Goal: Answer question/provide support

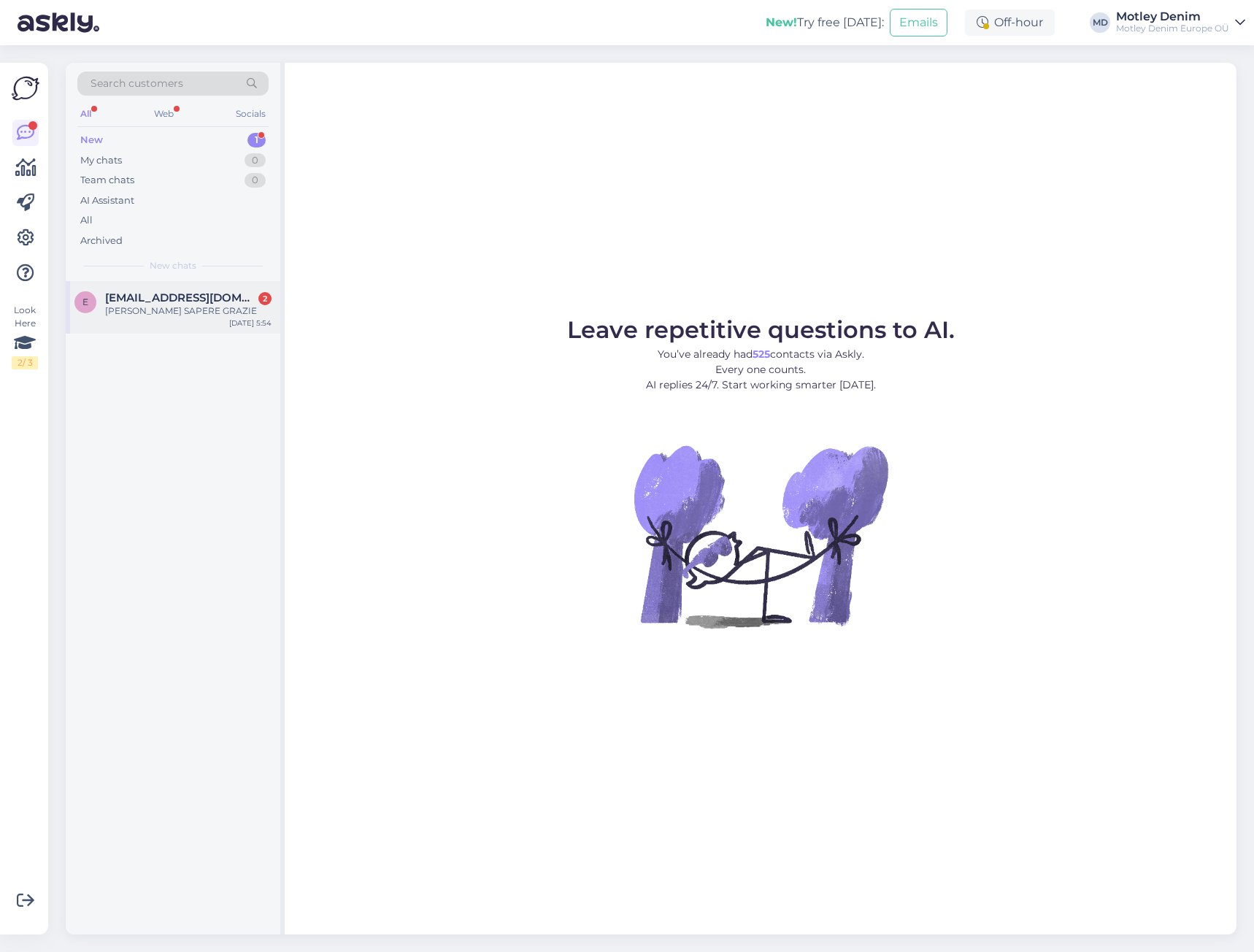
click at [207, 290] on div "e [EMAIL_ADDRESS][DOMAIN_NAME] 2 [PERSON_NAME] SAPERE GRAZIE [DATE] 5:54" at bounding box center [173, 307] width 214 height 52
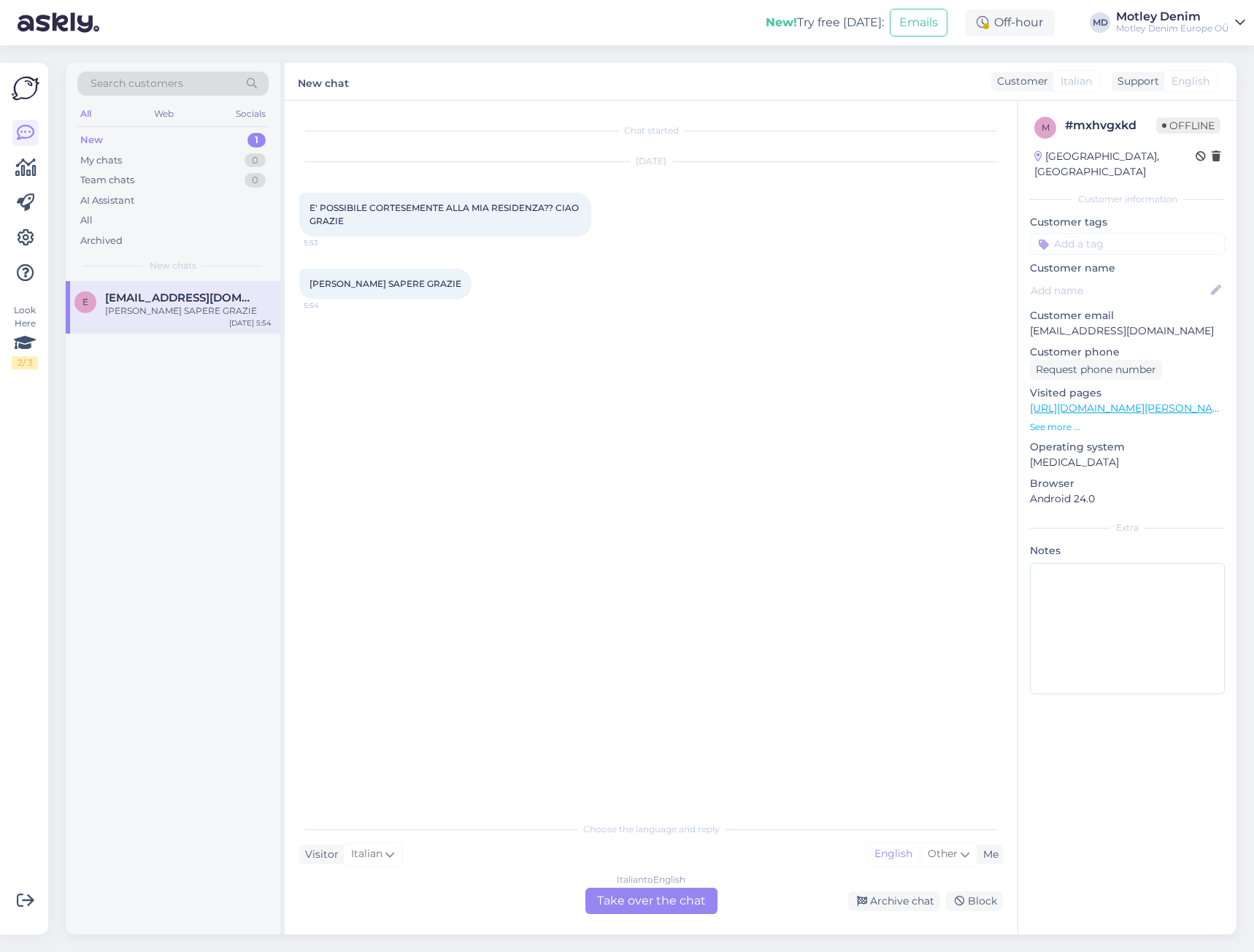
click at [646, 899] on div "Italian to English Take over the chat" at bounding box center [652, 900] width 132 height 27
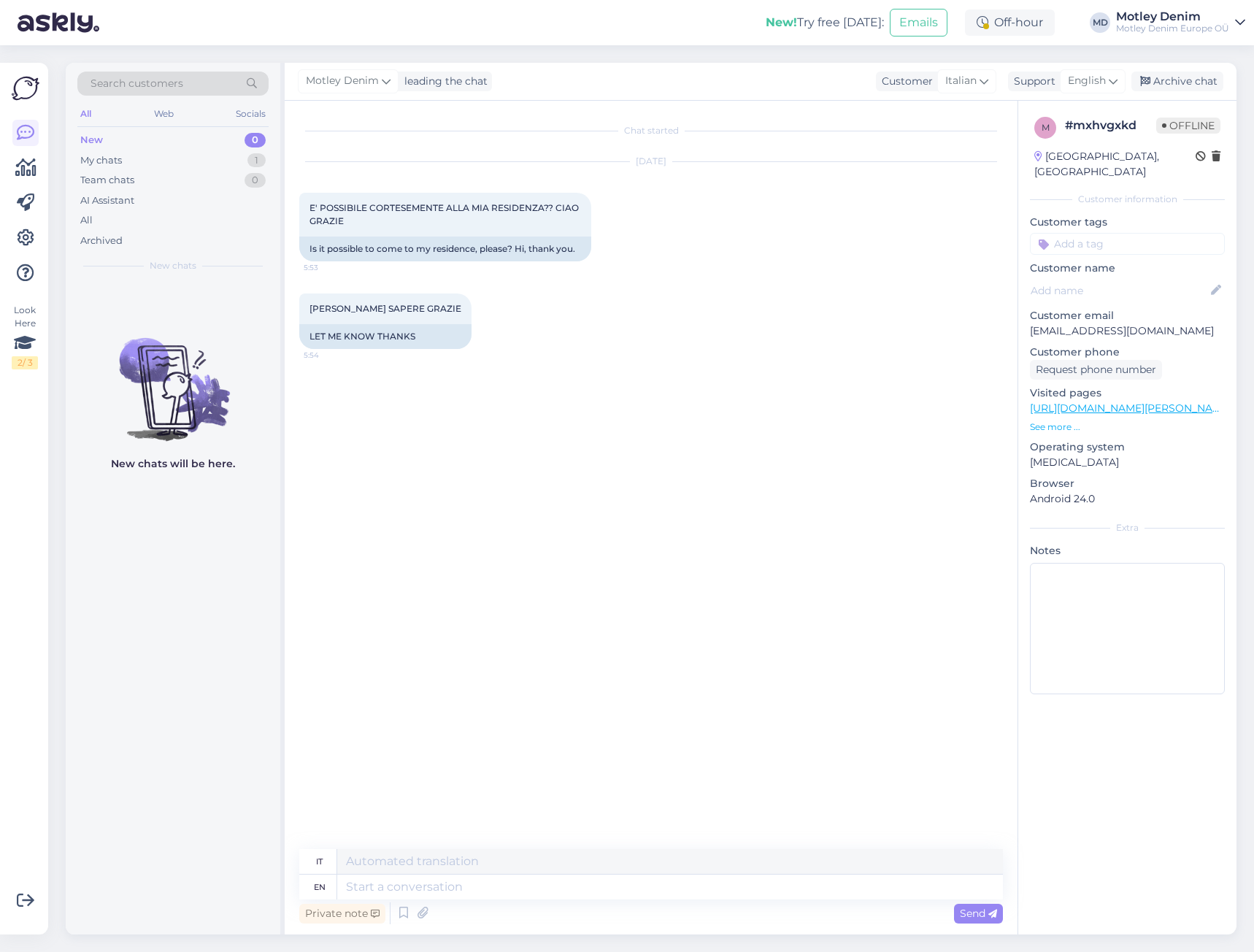
click at [1052, 323] on p "[EMAIL_ADDRESS][DOMAIN_NAME]" at bounding box center [1127, 331] width 195 height 15
drag, startPoint x: 1052, startPoint y: 315, endPoint x: 1155, endPoint y: 312, distance: 103.0
click at [1155, 323] on p "[EMAIL_ADDRESS][DOMAIN_NAME]" at bounding box center [1127, 331] width 195 height 15
copy p "[EMAIL_ADDRESS][DOMAIN_NAME]"
click at [211, 80] on div "Search customers" at bounding box center [173, 84] width 191 height 24
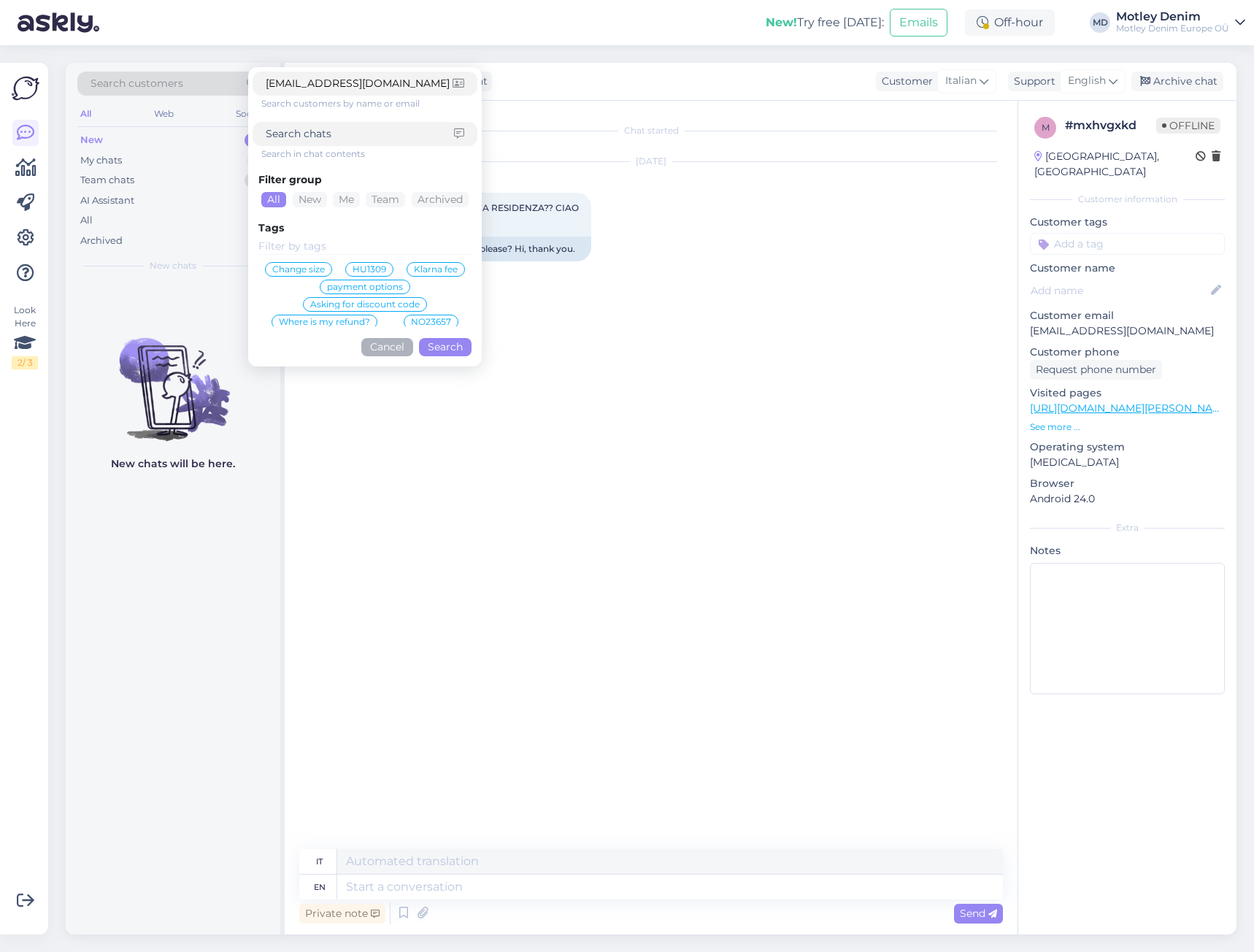
type input "[EMAIL_ADDRESS][DOMAIN_NAME]"
click at [446, 346] on button "Search" at bounding box center [445, 347] width 52 height 18
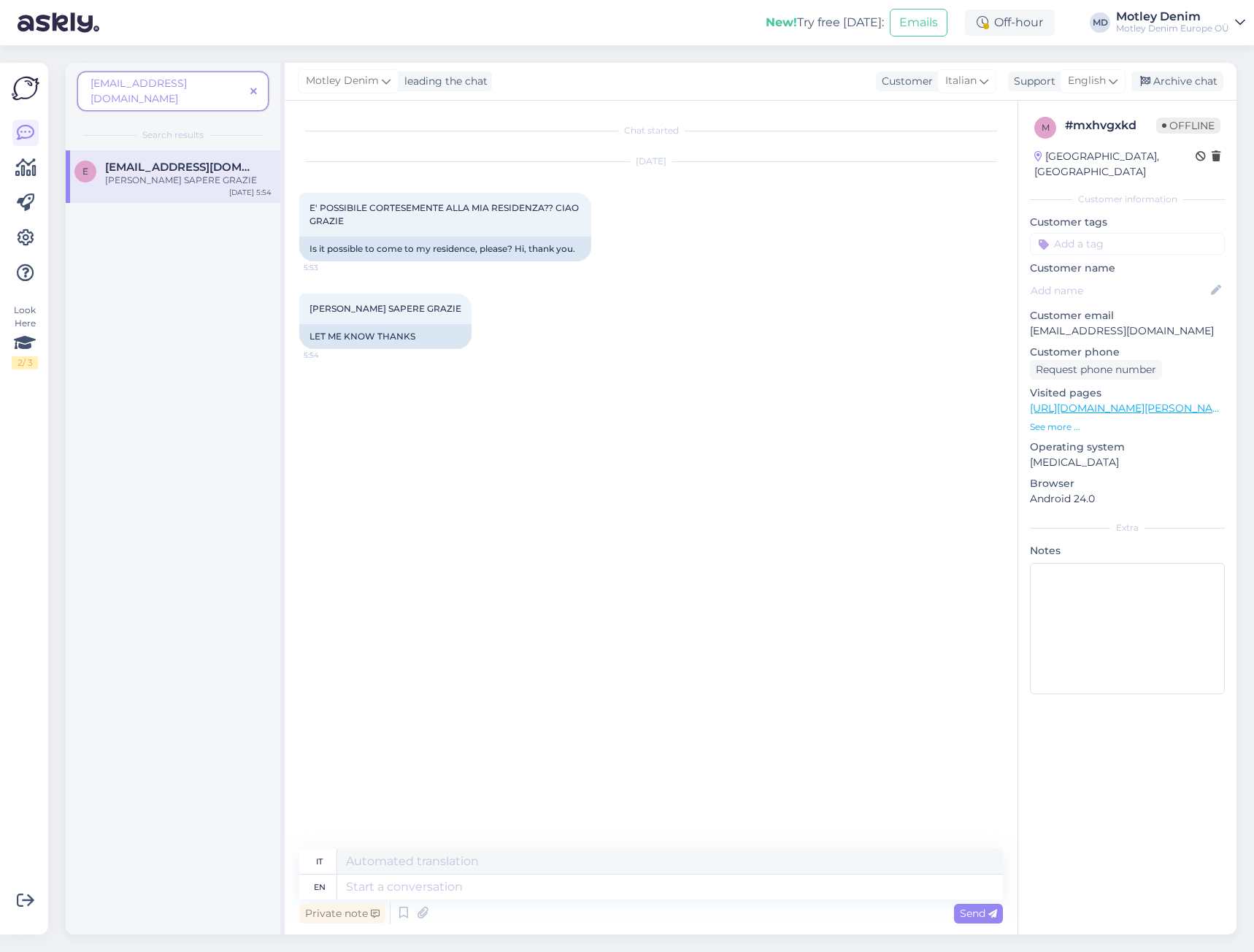
click at [478, 358] on div "[PERSON_NAME] SAPERE GRAZIE 5:54 LET ME KNOW THANKS" at bounding box center [651, 321] width 703 height 87
click at [542, 889] on textarea at bounding box center [669, 887] width 665 height 25
type textarea "Hello"
type textarea "Ciao"
type textarea "How c"
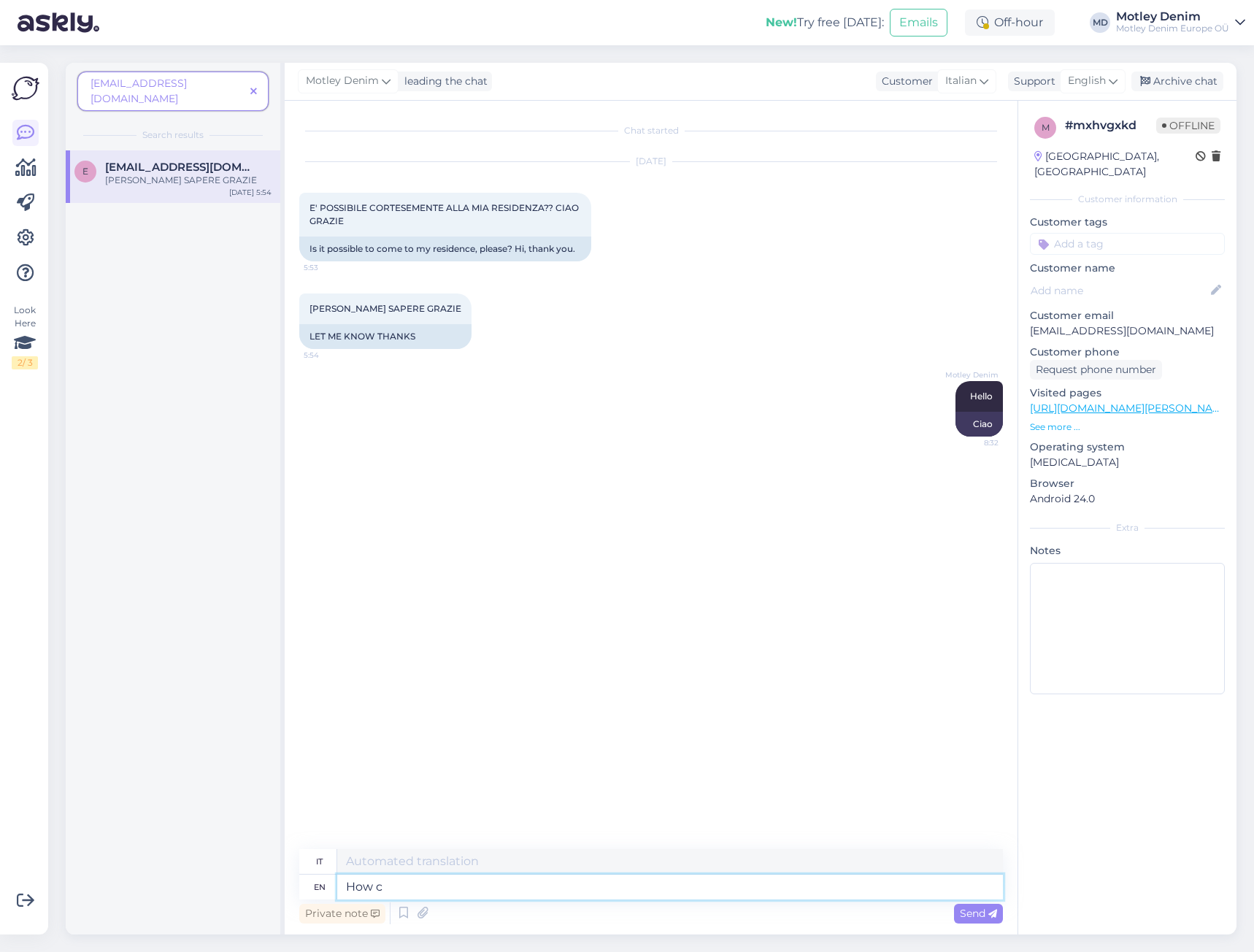
type textarea "Come"
type textarea "How can"
type textarea "Come può"
type textarea "How can we"
type textarea "Come possiamo"
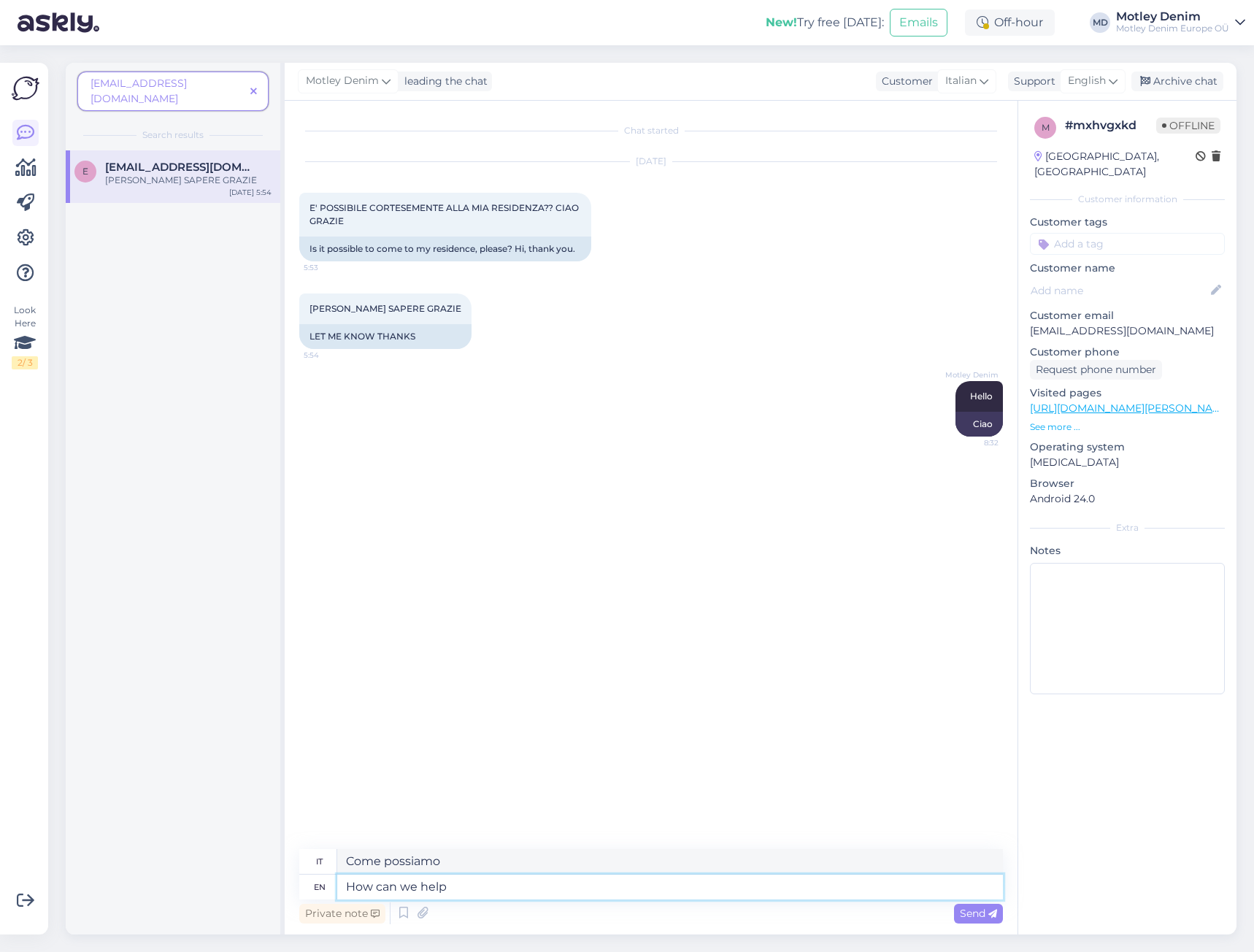
type textarea "How can we help"
type textarea "Come possiamo aiutare"
type textarea "How can we help you?"
type textarea "Come possiamo aiutarti?"
click at [1181, 80] on div "Archive chat" at bounding box center [1177, 81] width 92 height 20
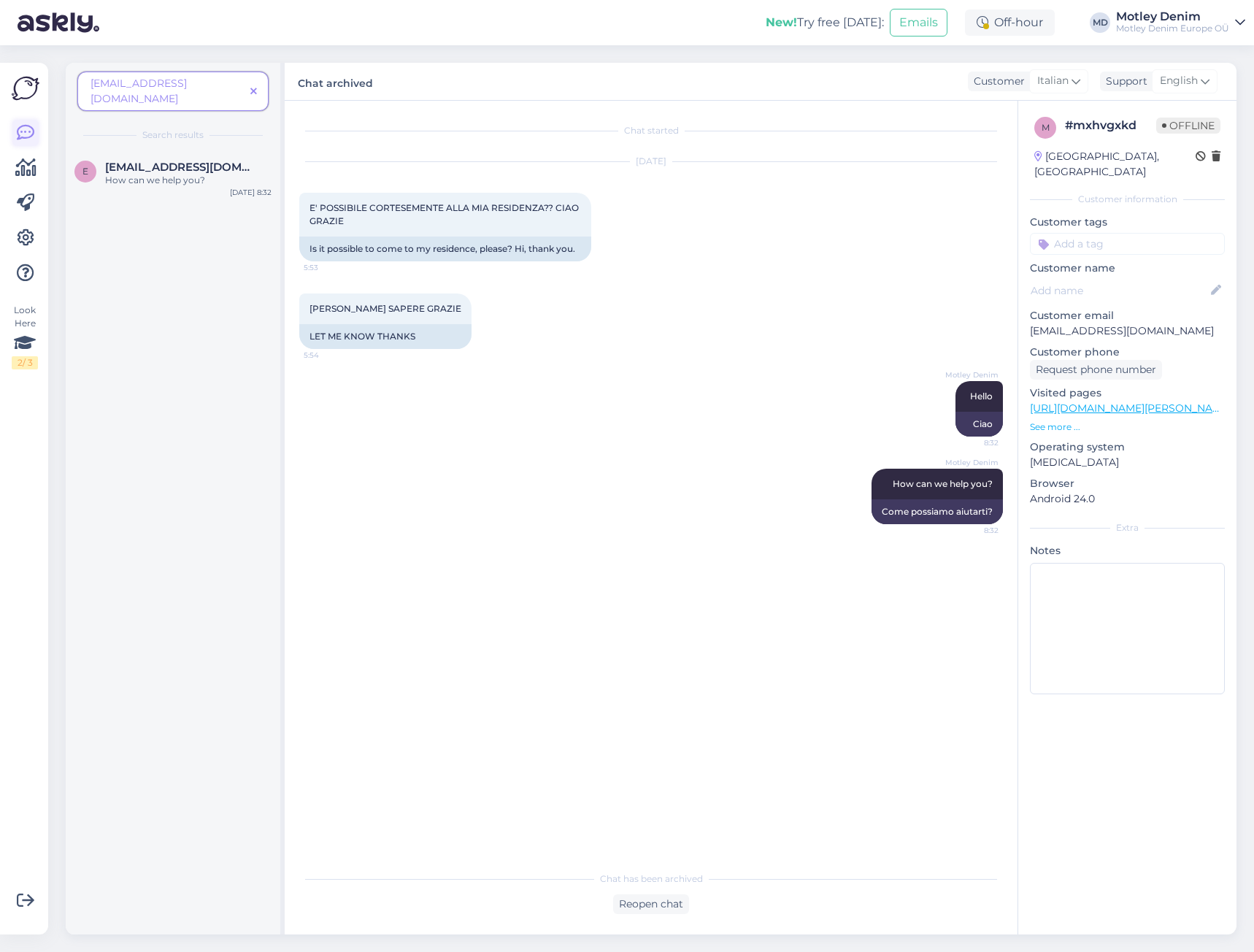
click at [27, 137] on icon at bounding box center [25, 132] width 17 height 17
